Goal: Check status

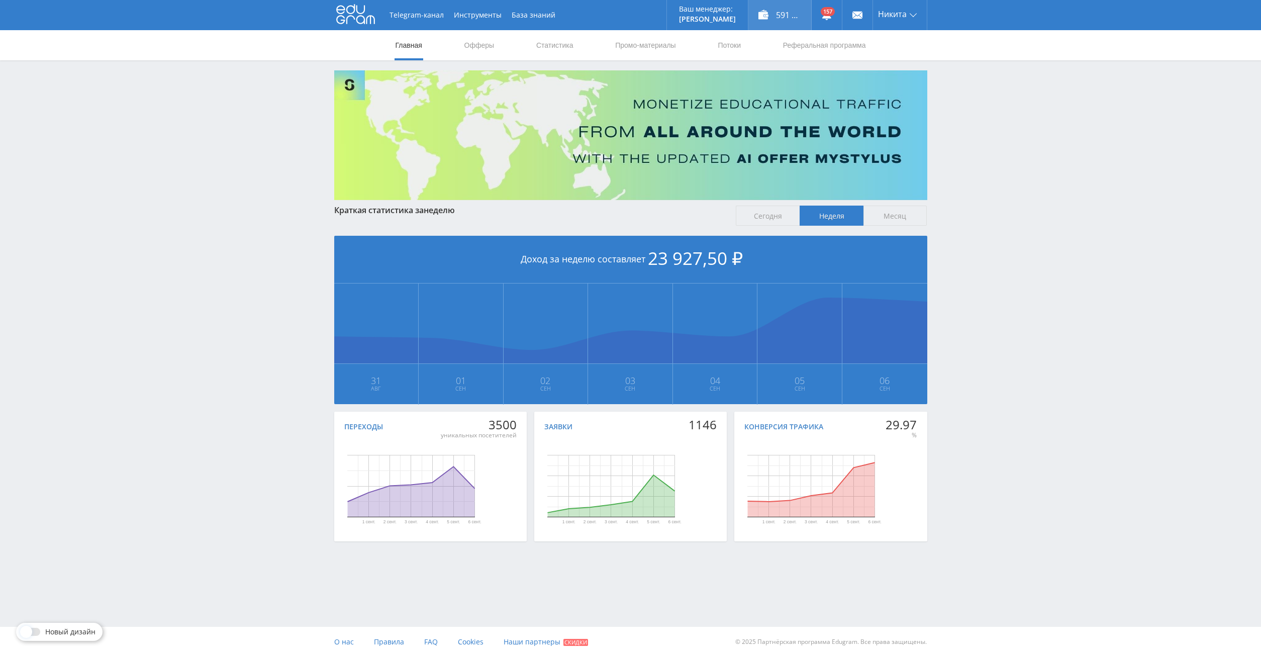
click at [785, 13] on div "591 978,00 ₽" at bounding box center [779, 15] width 63 height 30
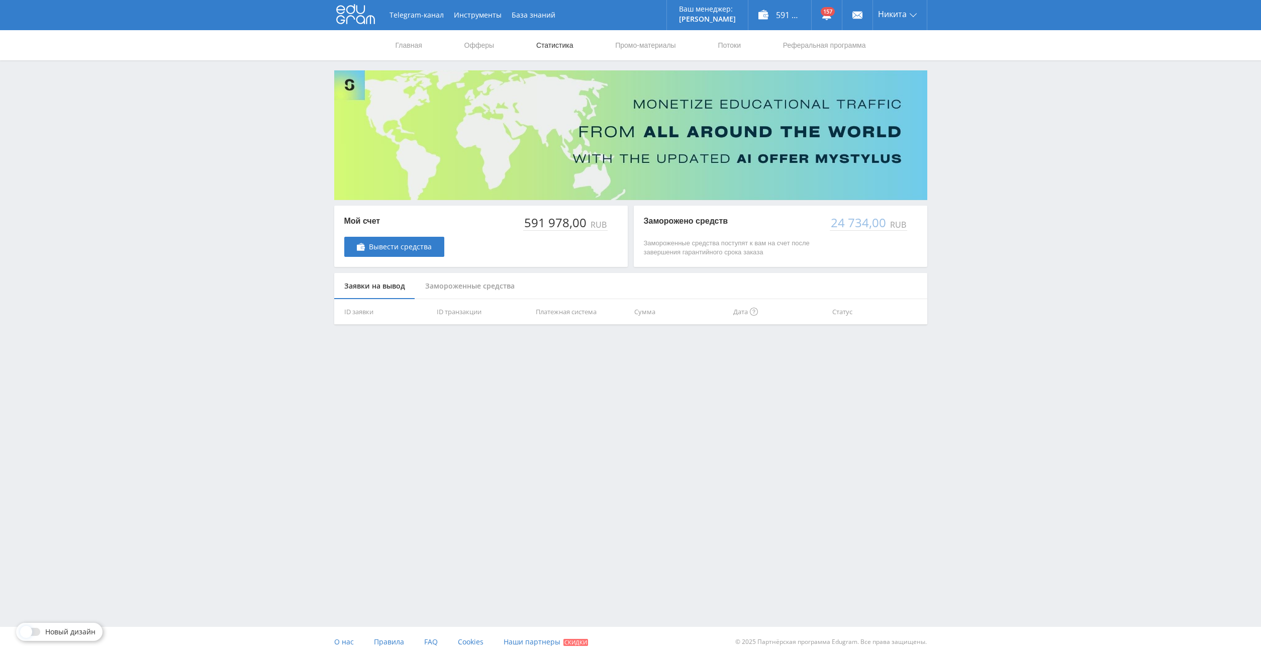
click at [536, 50] on link "Статистика" at bounding box center [554, 45] width 39 height 30
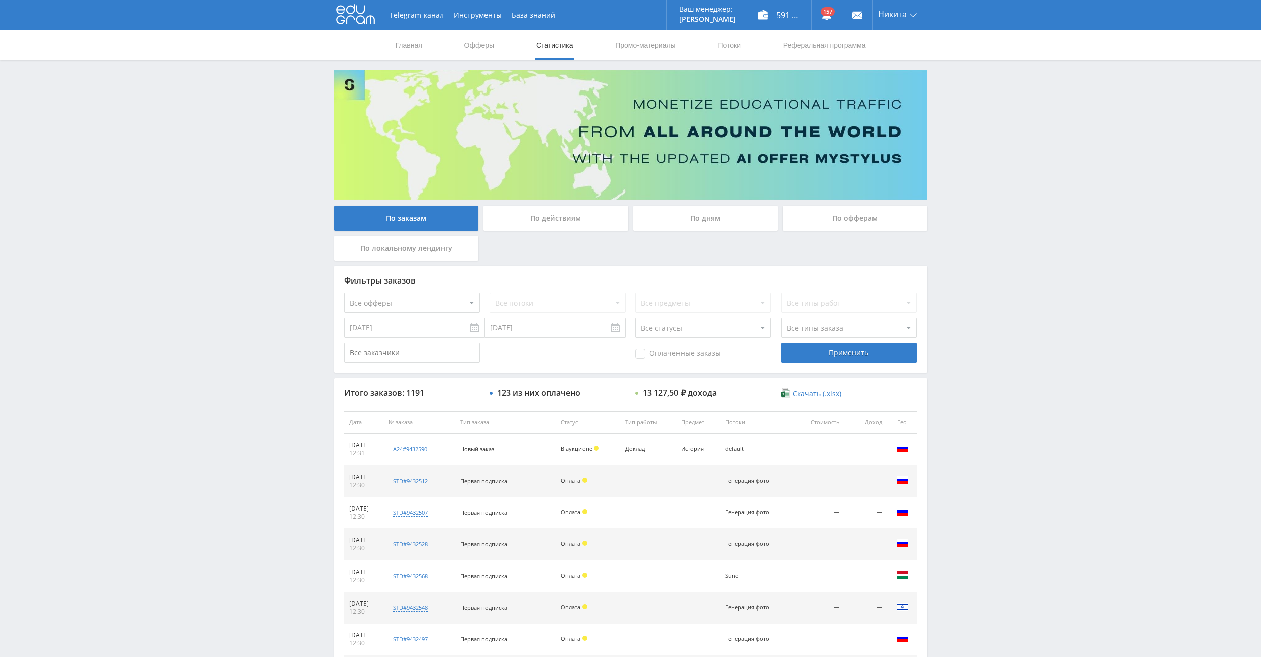
click at [718, 217] on div "По дням" at bounding box center [705, 218] width 145 height 25
click at [0, 0] on input "По дням" at bounding box center [0, 0] width 0 height 0
